Goal: Find specific page/section: Find specific page/section

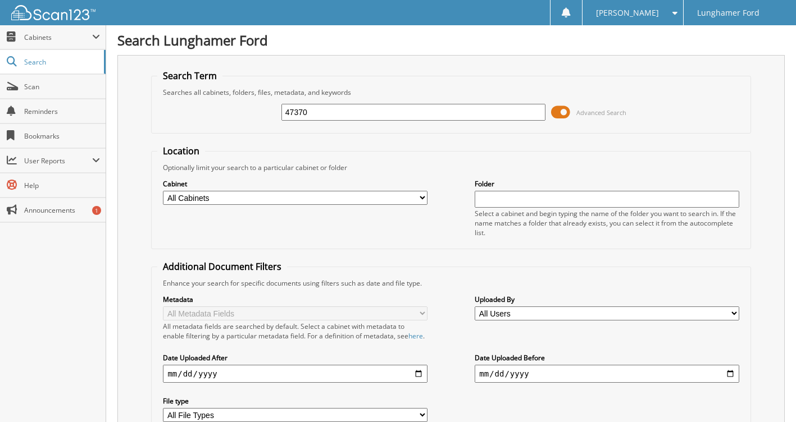
type input "47370"
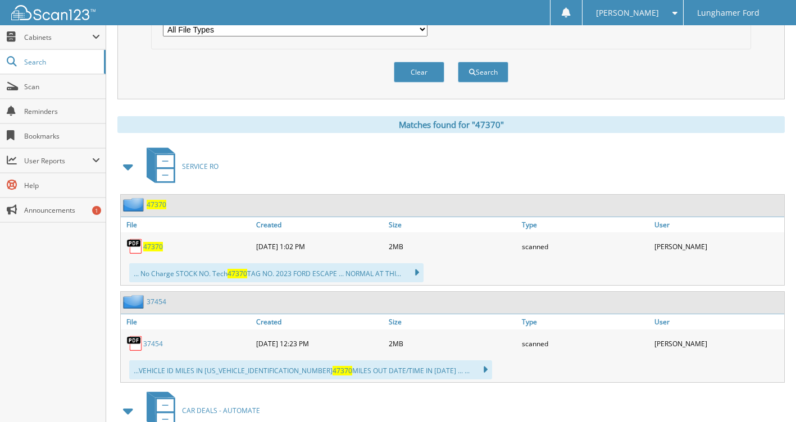
scroll to position [499, 0]
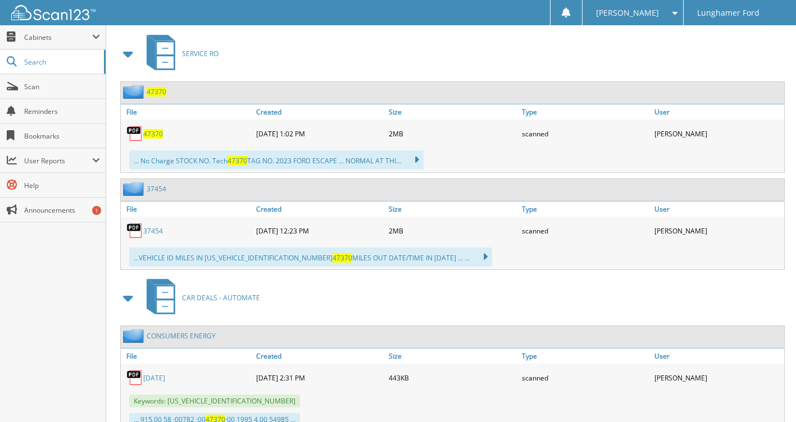
click at [149, 139] on span "47370" at bounding box center [153, 134] width 20 height 10
click at [38, 61] on span "Search" at bounding box center [61, 62] width 74 height 10
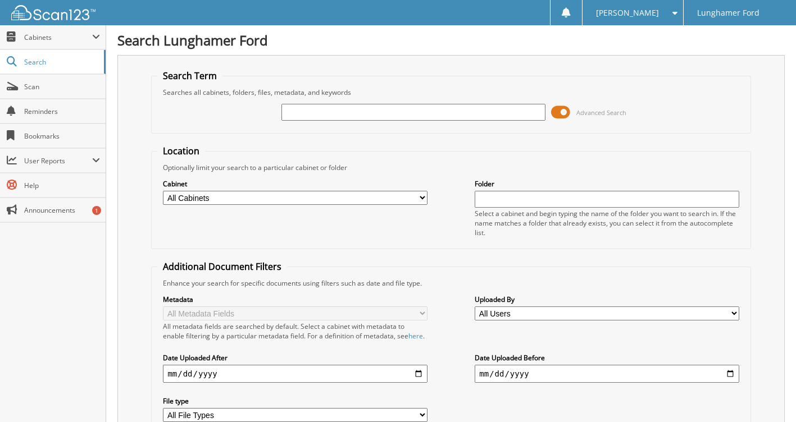
click at [360, 102] on div "Advanced Search" at bounding box center [450, 112] width 587 height 30
click at [313, 111] on input "text" at bounding box center [413, 112] width 264 height 17
type input "45155"
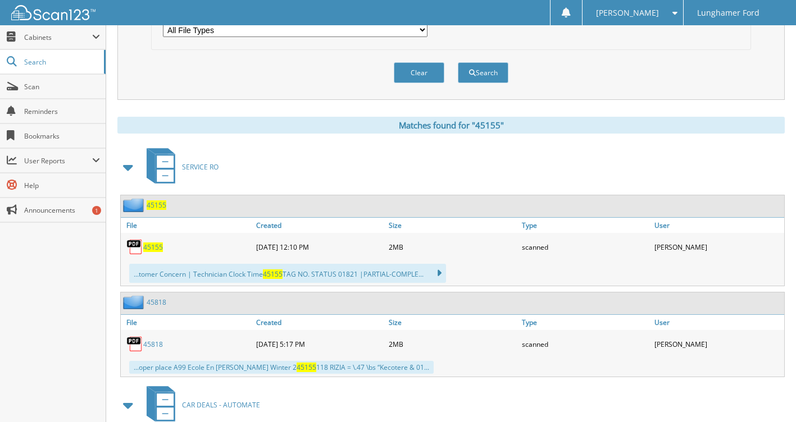
scroll to position [464, 0]
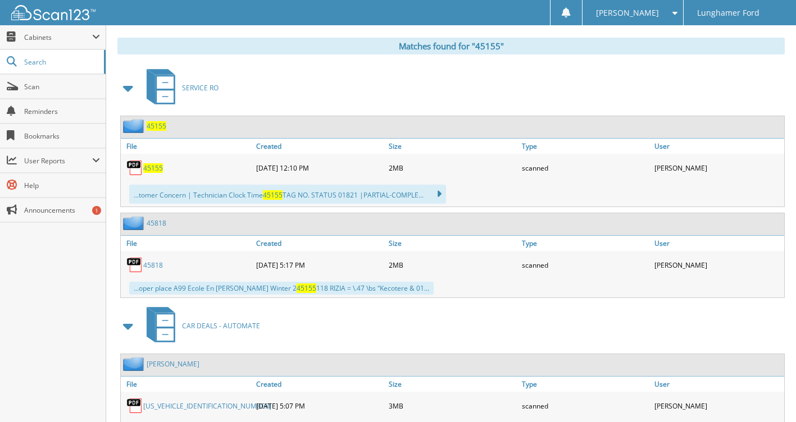
click at [152, 173] on span "45155" at bounding box center [153, 168] width 20 height 10
